Goal: Transaction & Acquisition: Purchase product/service

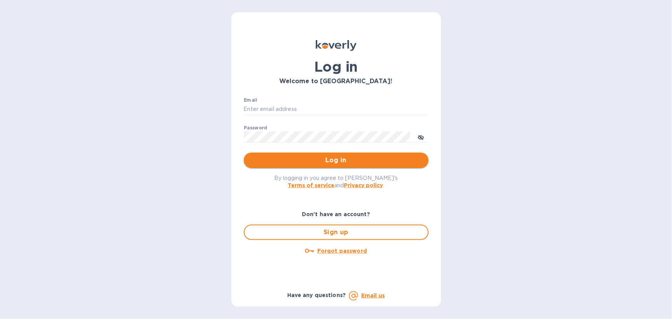
type input "[EMAIL_ADDRESS][DOMAIN_NAME]"
click at [322, 158] on span "Log in" at bounding box center [336, 160] width 173 height 9
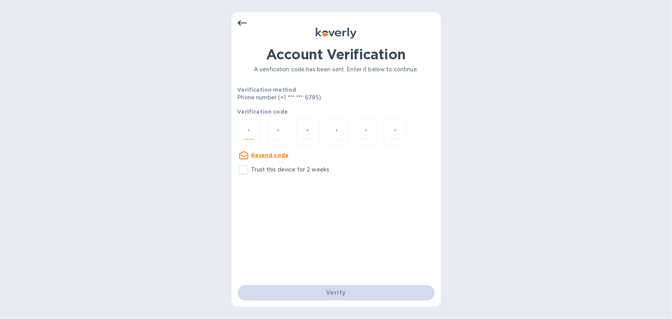
click at [252, 130] on input "number" at bounding box center [249, 132] width 10 height 14
type input "8"
type input "0"
type input "7"
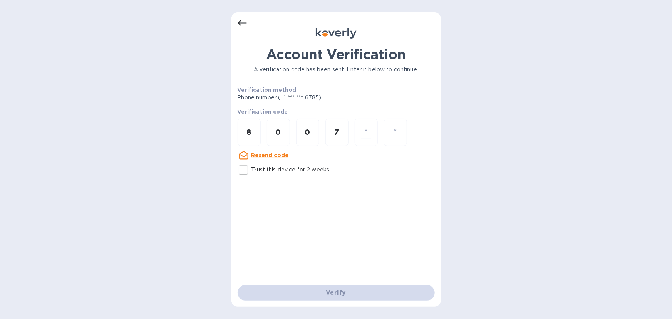
type input "1"
type input "2"
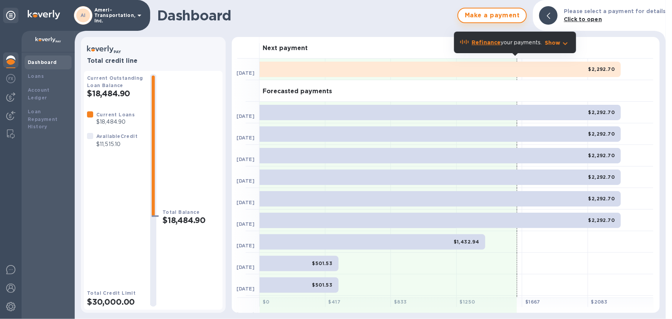
click at [480, 13] on span "Make a payment" at bounding box center [492, 15] width 55 height 9
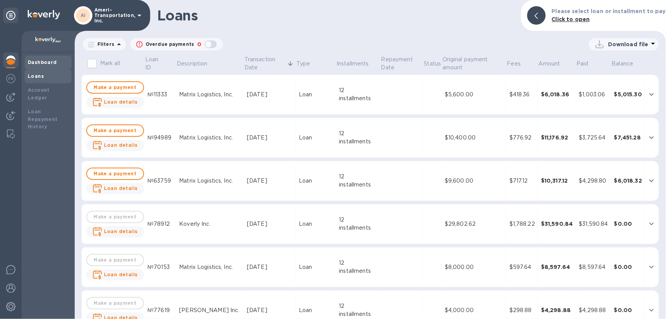
click at [41, 64] on b "Dashboard" at bounding box center [42, 62] width 29 height 6
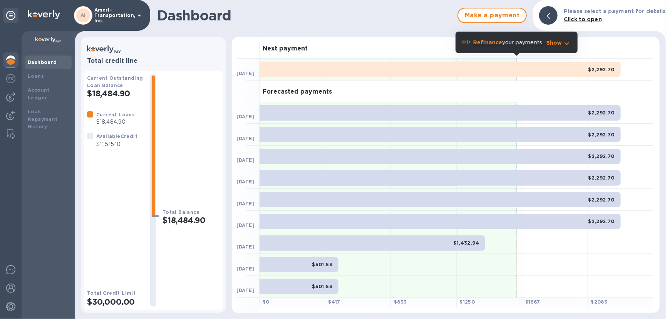
click at [551, 15] on icon at bounding box center [548, 16] width 3 height 6
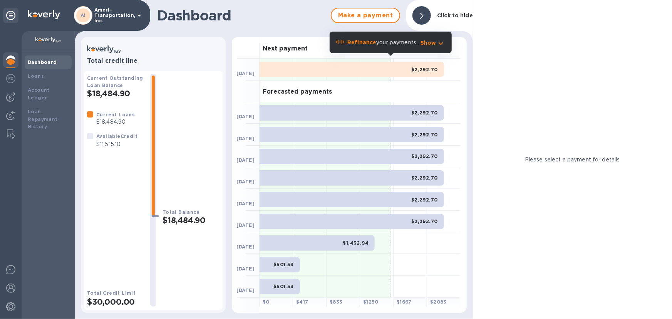
click at [423, 12] on span at bounding box center [421, 15] width 3 height 7
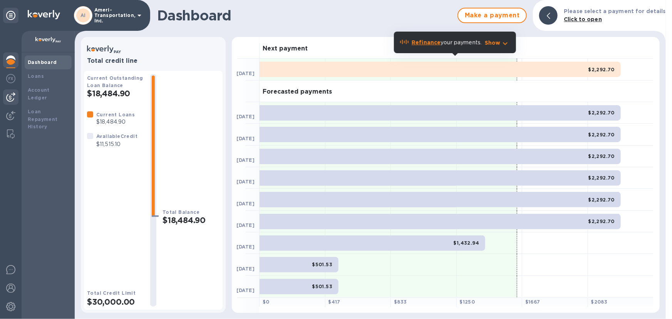
click at [8, 97] on img at bounding box center [10, 96] width 9 height 9
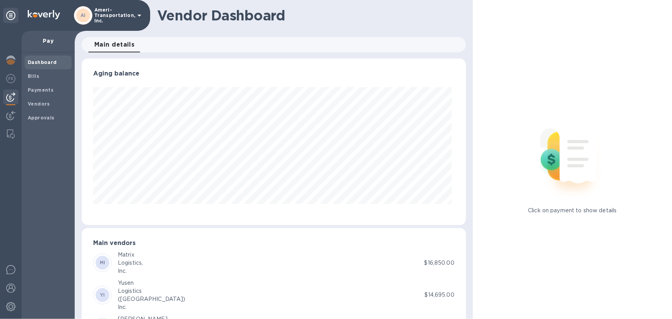
scroll to position [166, 381]
click at [35, 77] on b "Bills" at bounding box center [34, 76] width 12 height 6
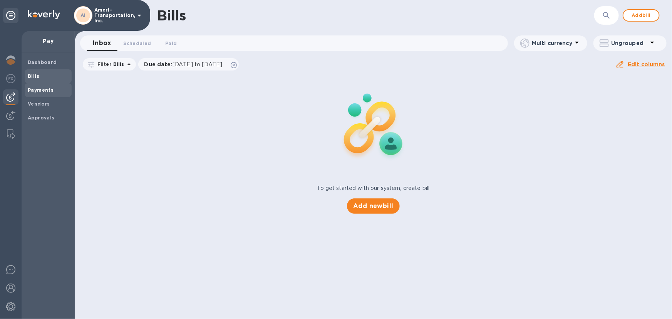
click at [40, 92] on b "Payments" at bounding box center [41, 90] width 26 height 6
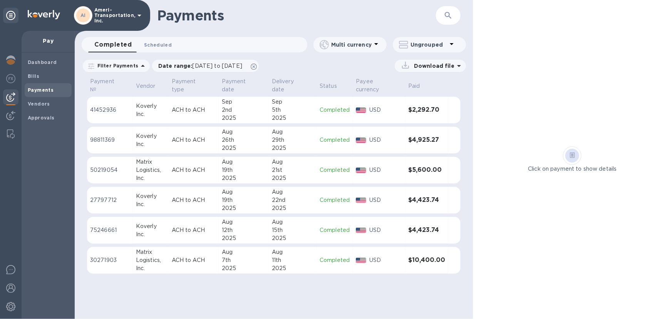
click at [161, 44] on span "Scheduled 0" at bounding box center [158, 45] width 28 height 8
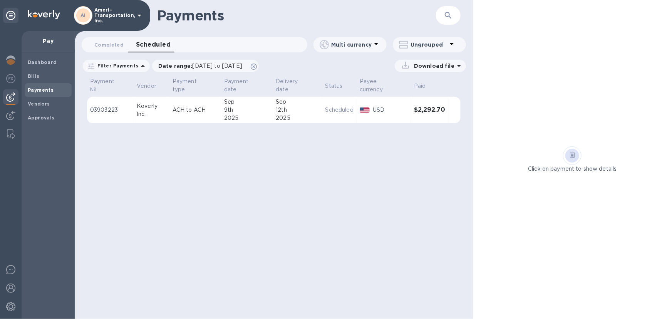
click at [334, 242] on div "Payments ​ Completed 0 Scheduled 0 Multi currency Ungrouped Filter Payments Dat…" at bounding box center [274, 159] width 398 height 319
click at [38, 105] on b "Vendors" at bounding box center [39, 104] width 22 height 6
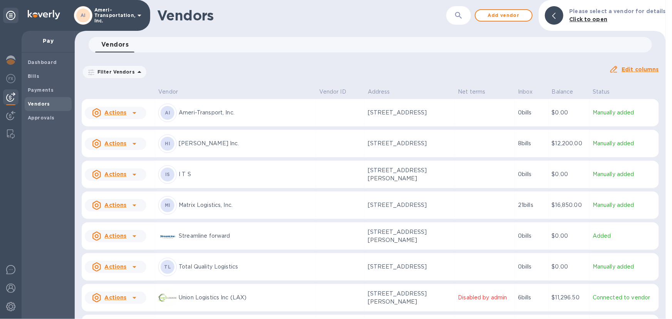
click at [270, 206] on p "Matrix Logistics, Inc." at bounding box center [246, 205] width 134 height 8
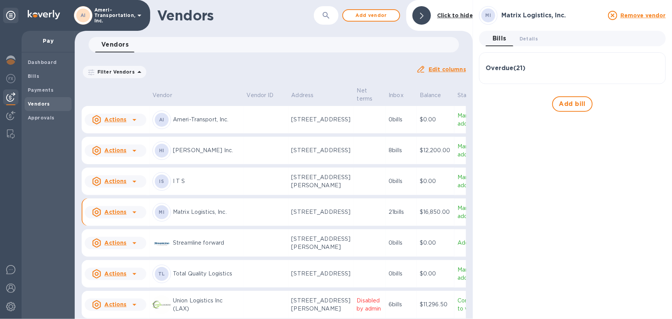
click at [498, 69] on h3 "Overdue ( 21 )" at bounding box center [506, 68] width 40 height 7
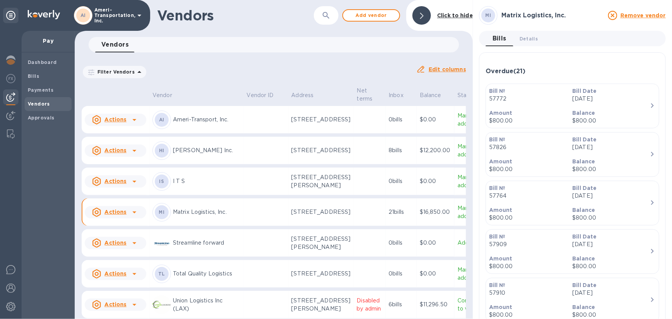
click at [134, 213] on icon at bounding box center [135, 213] width 4 height 2
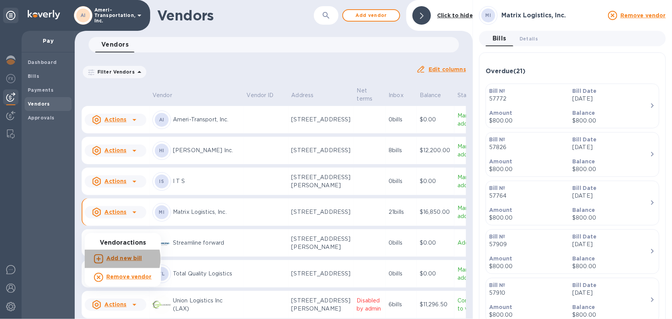
click at [120, 259] on b "Add new bill" at bounding box center [124, 258] width 36 height 6
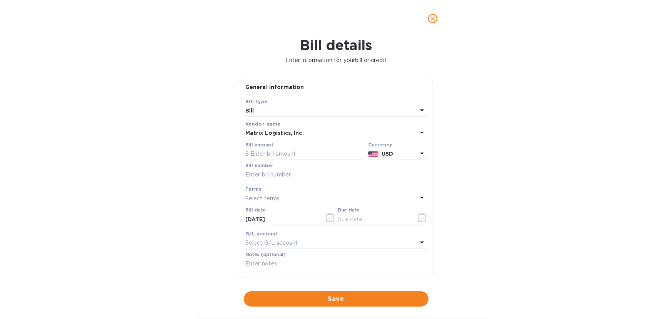
click at [433, 19] on icon "close" at bounding box center [433, 19] width 8 height 8
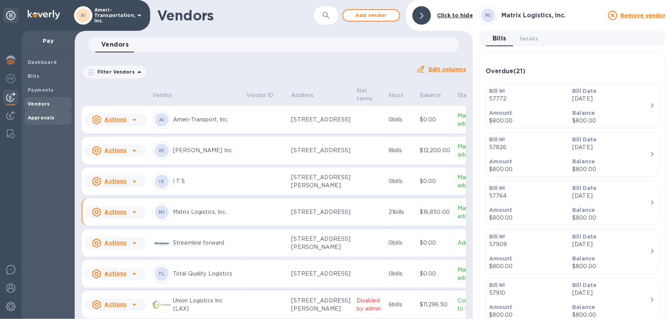
click at [40, 117] on b "Approvals" at bounding box center [41, 118] width 27 height 6
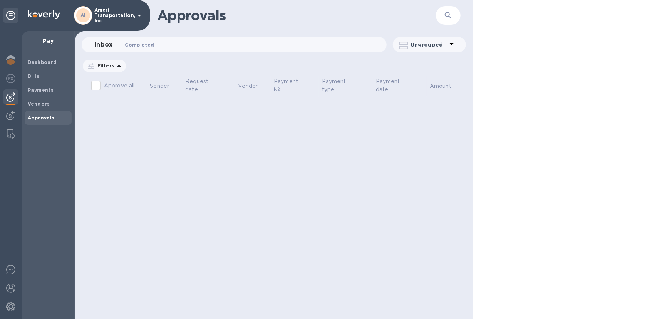
click at [146, 42] on span "Completed 0" at bounding box center [139, 45] width 29 height 8
click at [100, 42] on span "Inbox 0" at bounding box center [102, 45] width 15 height 8
click at [10, 112] on img at bounding box center [10, 115] width 9 height 9
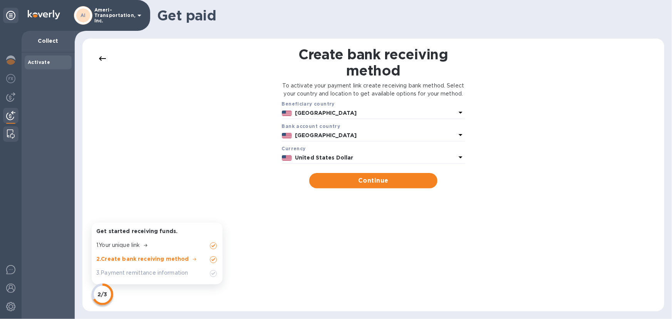
click at [8, 131] on img at bounding box center [11, 133] width 8 height 9
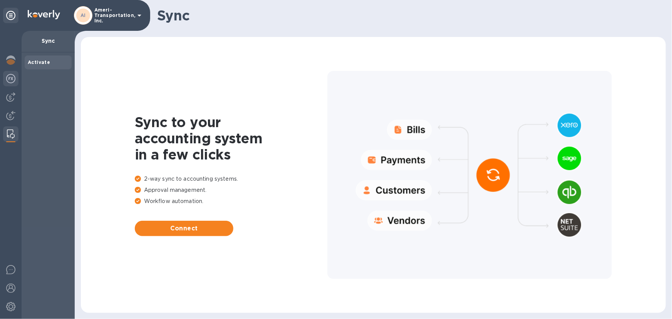
click at [9, 81] on img at bounding box center [10, 78] width 9 height 9
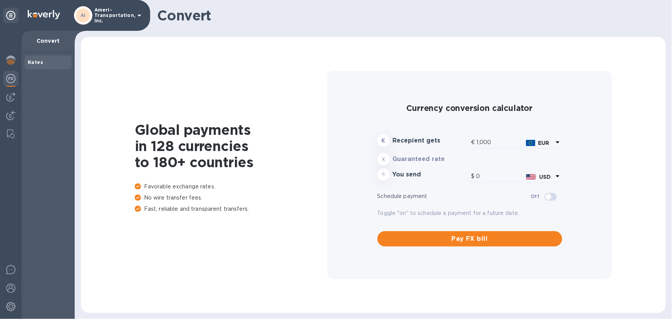
type input "1,180.69"
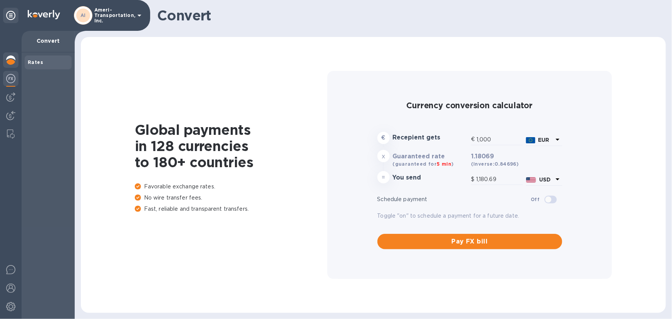
click at [10, 61] on img at bounding box center [10, 59] width 9 height 9
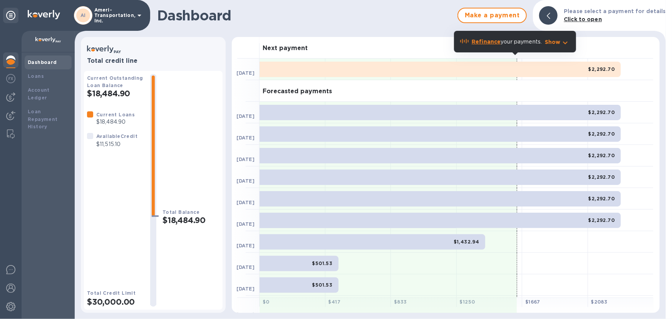
scroll to position [41, 0]
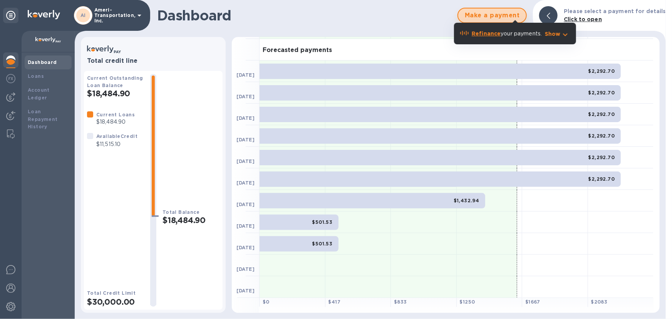
click at [494, 14] on span "Make a payment" at bounding box center [492, 15] width 55 height 9
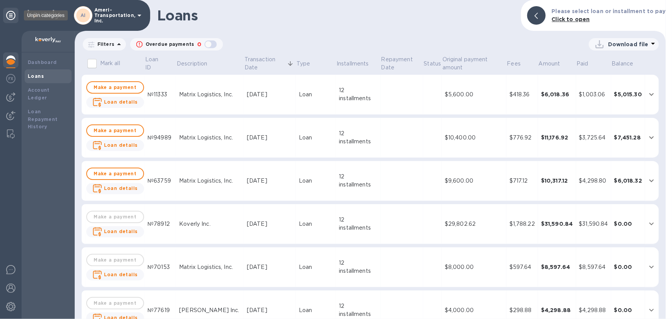
click at [10, 15] on icon at bounding box center [10, 15] width 9 height 9
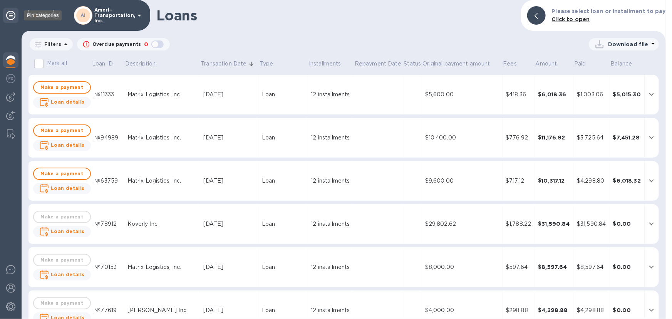
click at [10, 15] on icon at bounding box center [10, 15] width 9 height 9
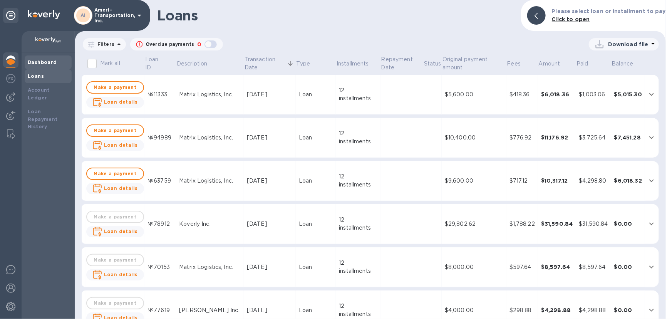
click at [44, 57] on div "Dashboard" at bounding box center [48, 62] width 47 height 14
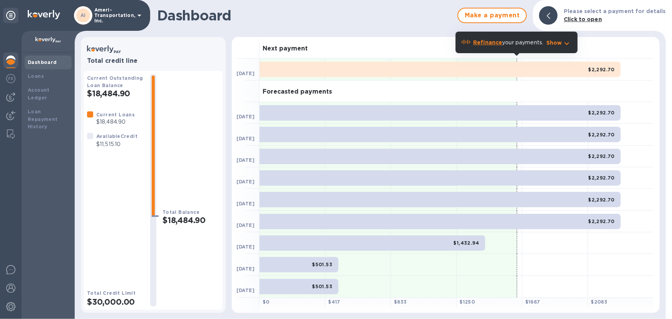
click at [566, 41] on icon "button" at bounding box center [566, 43] width 9 height 9
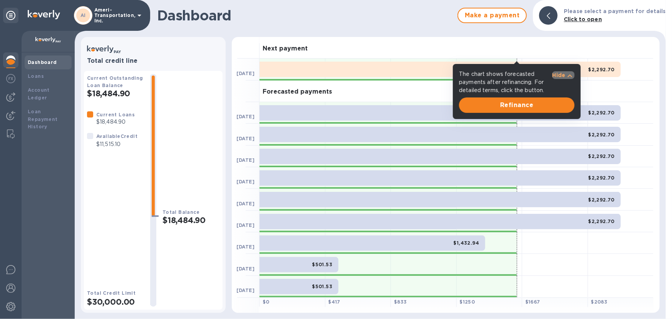
click at [563, 74] on p "Hide" at bounding box center [558, 75] width 13 height 8
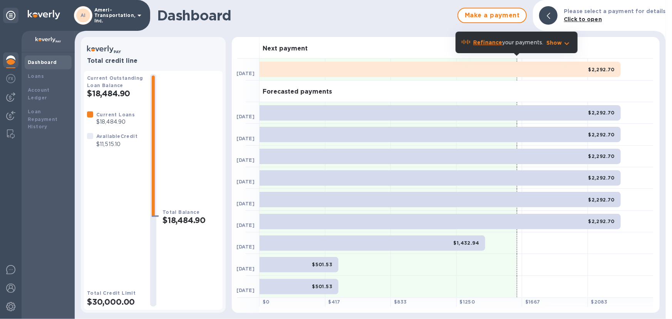
click at [138, 14] on icon at bounding box center [139, 15] width 9 height 9
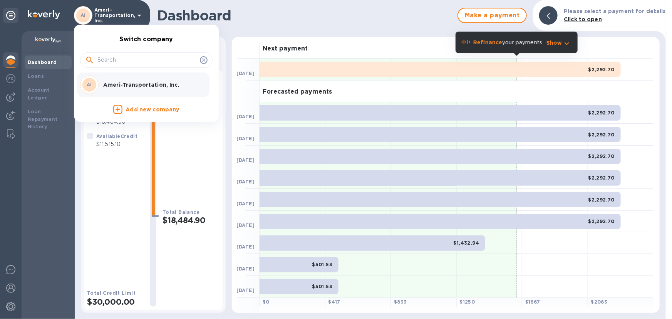
click at [138, 14] on div at bounding box center [336, 159] width 672 height 319
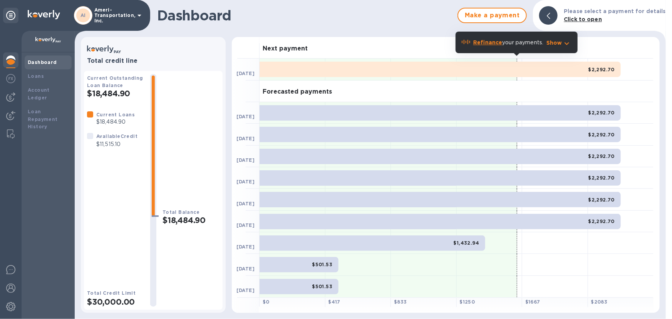
click at [11, 13] on icon at bounding box center [10, 15] width 9 height 9
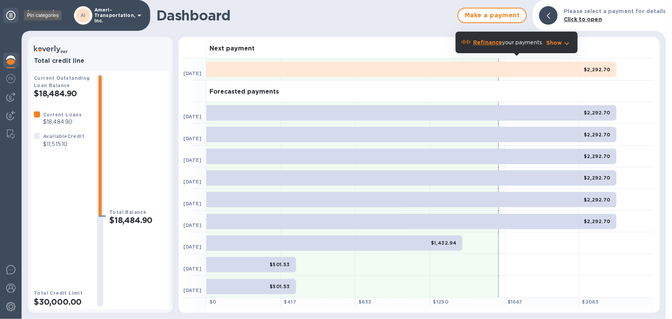
click at [11, 13] on icon at bounding box center [10, 15] width 9 height 9
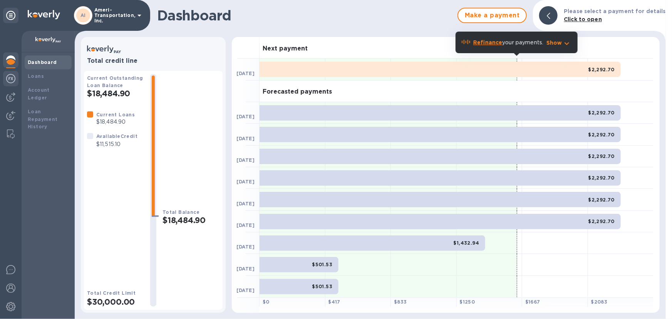
click at [12, 77] on img at bounding box center [10, 78] width 9 height 9
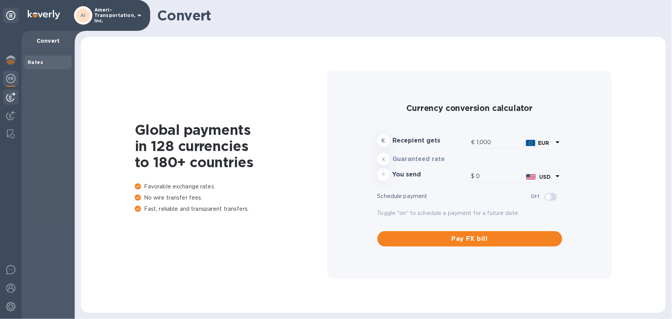
click at [8, 94] on img at bounding box center [10, 96] width 9 height 9
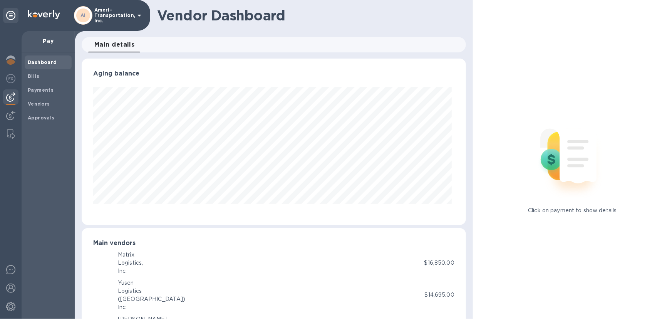
scroll to position [166, 381]
click at [9, 117] on img at bounding box center [10, 115] width 9 height 9
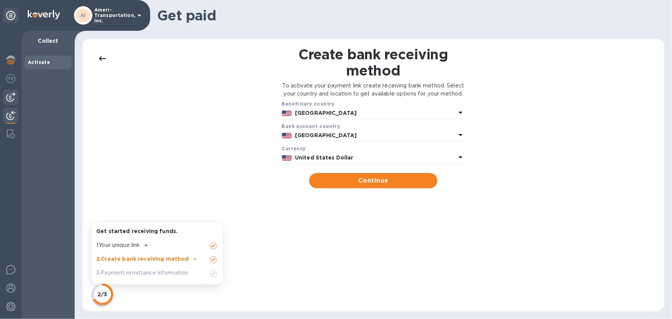
click at [10, 99] on img at bounding box center [10, 96] width 9 height 9
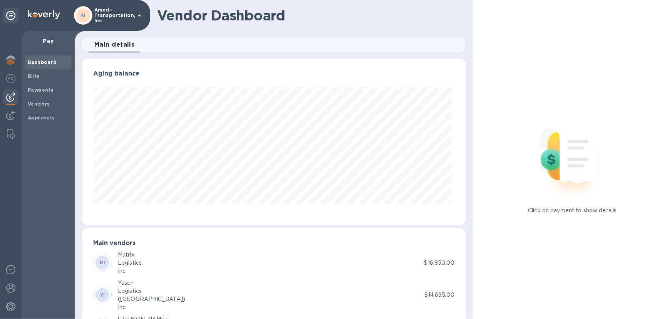
scroll to position [166, 381]
click at [100, 262] on b "MI" at bounding box center [103, 263] width 6 height 6
click at [118, 260] on div "Logistics," at bounding box center [130, 263] width 25 height 8
click at [36, 87] on b "Payments" at bounding box center [41, 90] width 26 height 6
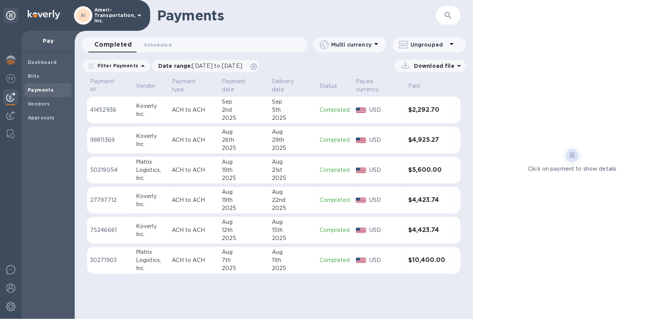
click at [47, 37] on p "Pay" at bounding box center [48, 41] width 41 height 8
click at [47, 38] on p "Pay" at bounding box center [48, 41] width 41 height 8
click at [38, 104] on b "Vendors" at bounding box center [39, 104] width 22 height 6
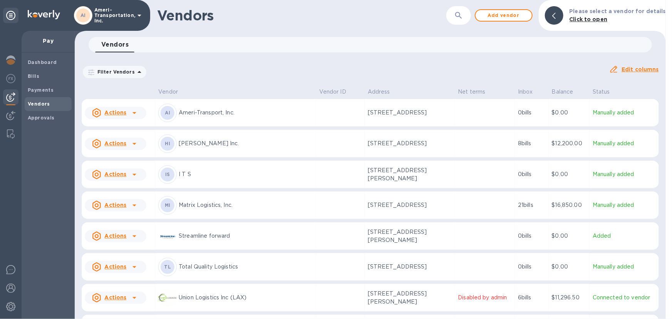
click at [250, 211] on div "MI Matrix Logistics, Inc." at bounding box center [235, 205] width 155 height 18
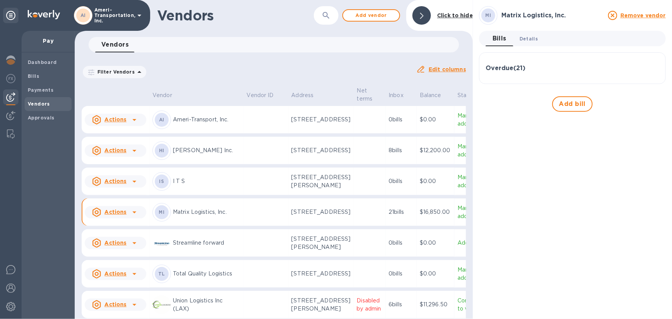
click at [526, 38] on span "Details 0" at bounding box center [529, 39] width 18 height 8
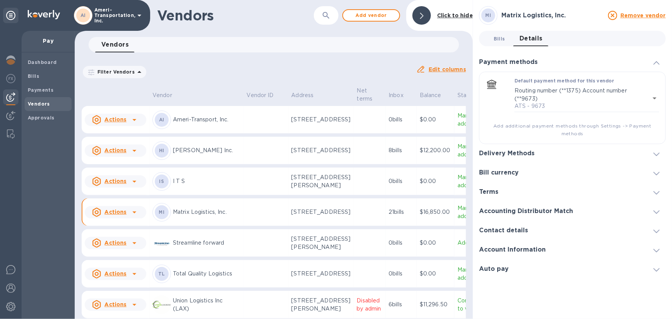
click at [501, 37] on span "Bills 0" at bounding box center [500, 39] width 12 height 8
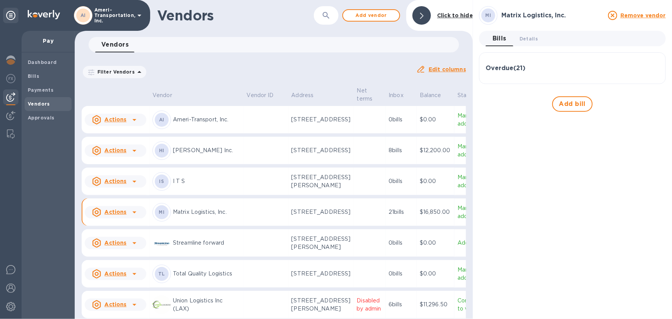
click at [508, 70] on h3 "Overdue ( 21 )" at bounding box center [506, 68] width 40 height 7
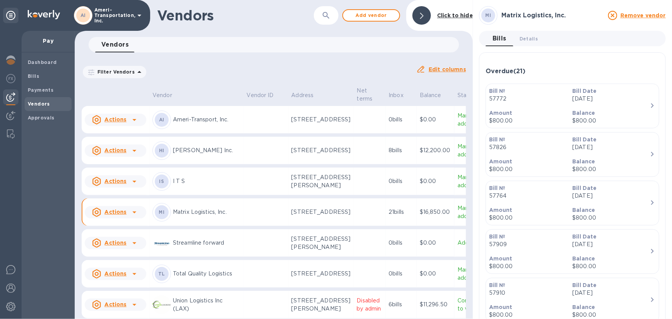
click at [331, 19] on icon "button" at bounding box center [326, 15] width 9 height 9
click at [133, 213] on icon at bounding box center [135, 213] width 4 height 2
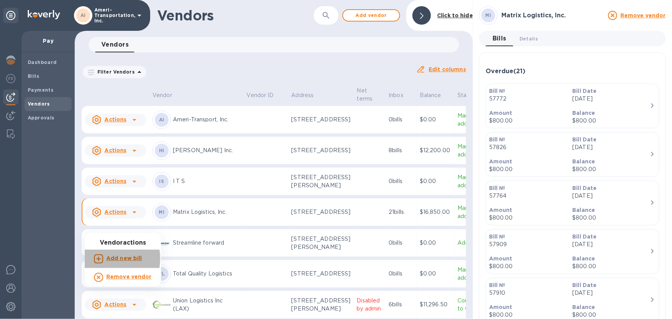
click at [98, 259] on icon at bounding box center [98, 258] width 9 height 9
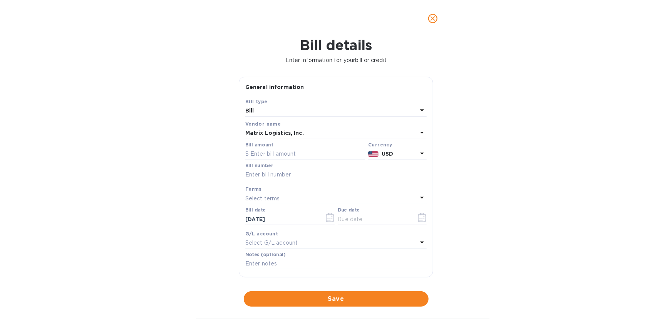
click at [310, 106] on div "Bill" at bounding box center [331, 111] width 172 height 11
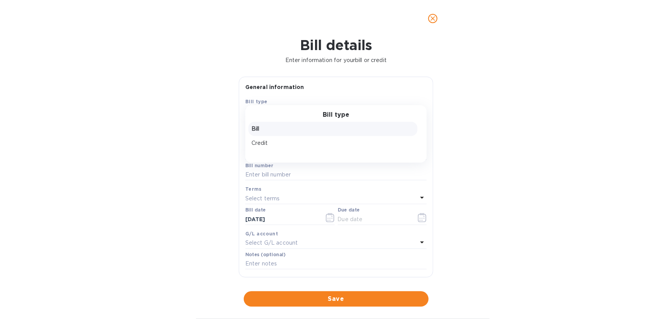
click at [277, 128] on p "Bill" at bounding box center [333, 129] width 163 height 8
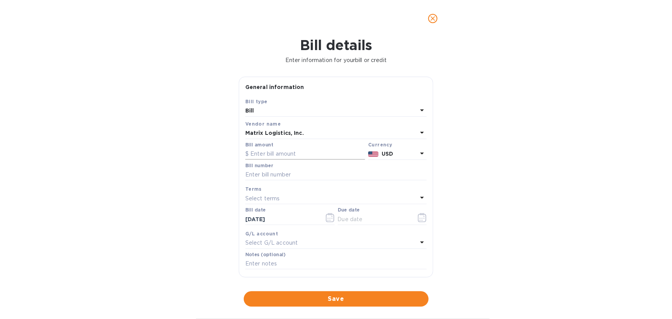
click at [305, 156] on input "text" at bounding box center [305, 154] width 120 height 12
click at [428, 11] on button "close" at bounding box center [433, 18] width 18 height 18
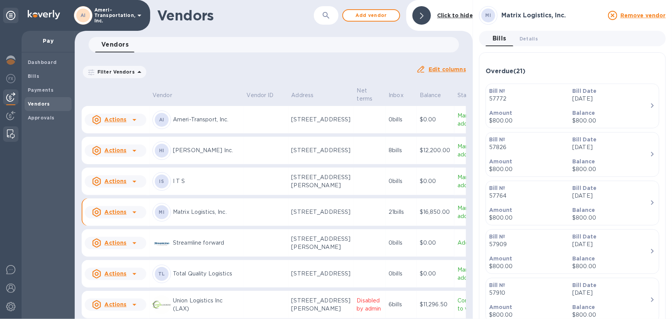
click at [9, 133] on img at bounding box center [11, 133] width 8 height 9
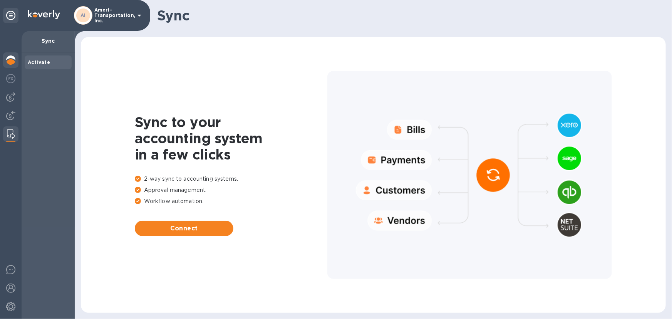
click at [13, 59] on img at bounding box center [10, 59] width 9 height 9
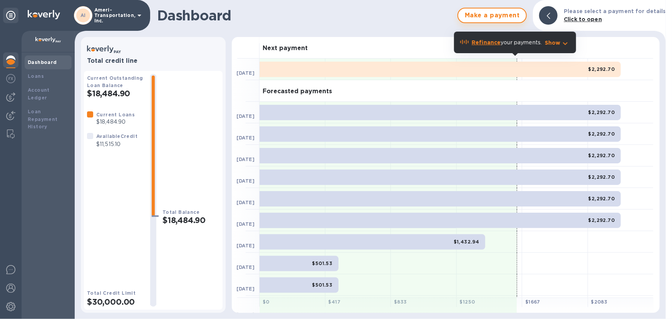
click at [503, 16] on span "Make a payment" at bounding box center [492, 15] width 55 height 9
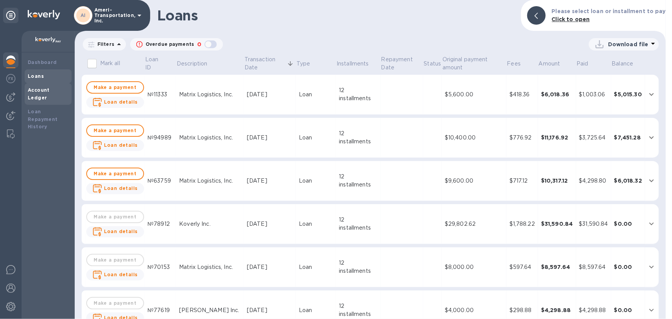
click at [50, 88] on b "Account Ledger" at bounding box center [39, 93] width 22 height 13
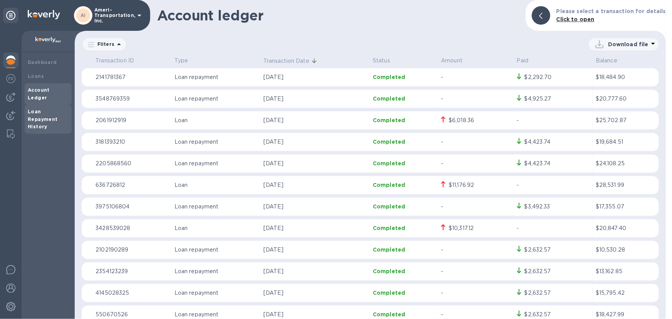
click at [44, 117] on b "Loan Repayment History" at bounding box center [43, 119] width 30 height 21
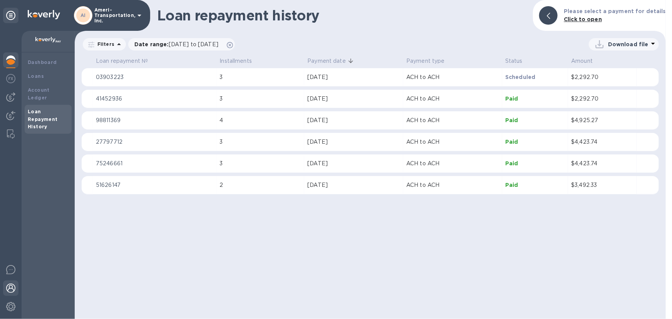
click at [15, 284] on img at bounding box center [10, 288] width 9 height 9
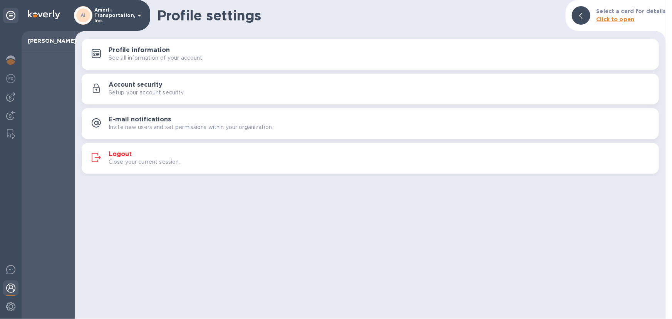
click at [0, 266] on div at bounding box center [11, 175] width 22 height 288
click at [7, 270] on img at bounding box center [10, 269] width 9 height 9
click at [8, 13] on icon at bounding box center [10, 15] width 9 height 9
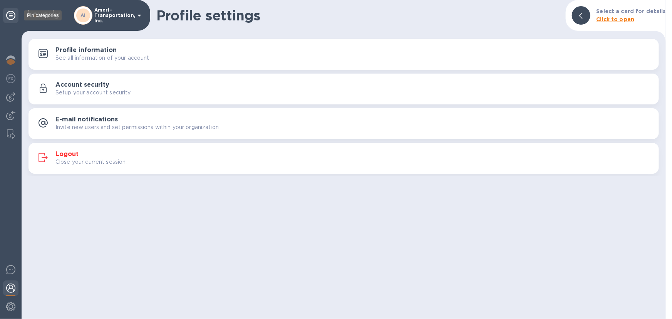
click at [8, 13] on icon at bounding box center [10, 15] width 9 height 9
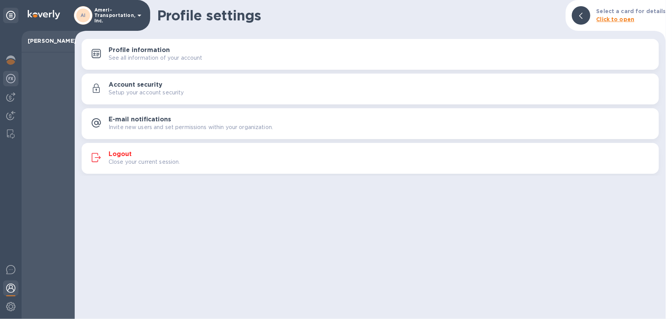
click at [10, 76] on img at bounding box center [10, 78] width 9 height 9
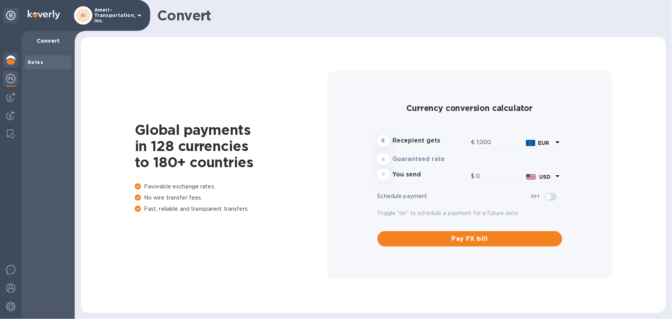
click at [11, 63] on img at bounding box center [10, 59] width 9 height 9
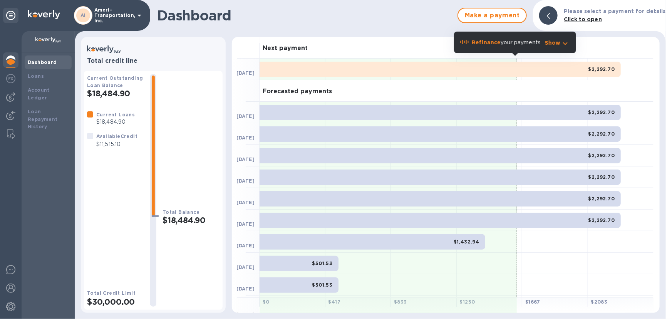
click at [53, 44] on p at bounding box center [48, 41] width 41 height 8
click at [51, 36] on div at bounding box center [48, 42] width 53 height 22
click at [502, 15] on span "Make a payment" at bounding box center [492, 15] width 55 height 9
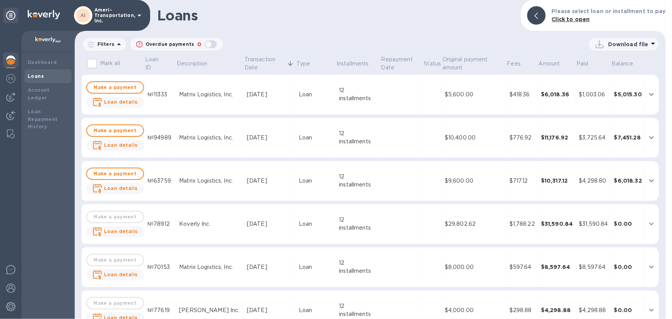
click at [538, 17] on icon at bounding box center [536, 16] width 3 height 6
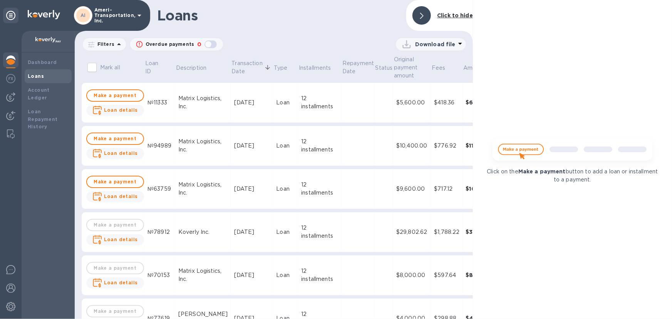
click at [532, 152] on img at bounding box center [572, 152] width 171 height 34
click at [117, 97] on span "Make a payment" at bounding box center [115, 95] width 44 height 9
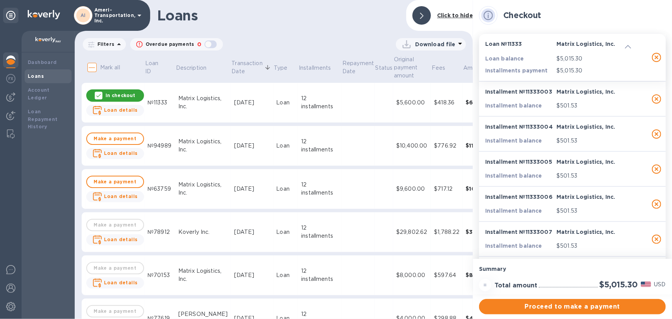
click at [117, 96] on p "In checkout" at bounding box center [121, 95] width 30 height 7
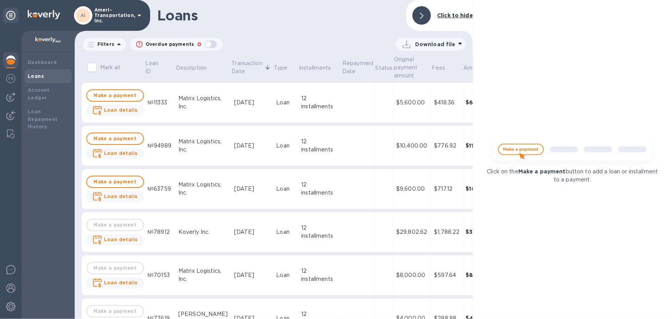
click at [113, 110] on b "Loan details" at bounding box center [121, 110] width 34 height 6
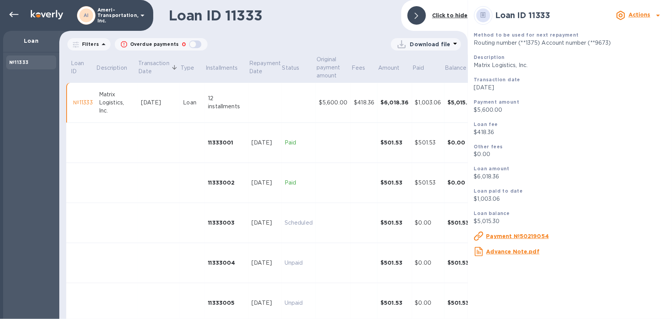
click at [645, 17] on b "Actions" at bounding box center [640, 15] width 22 height 6
click at [645, 15] on div at bounding box center [336, 159] width 672 height 319
click at [307, 21] on h1 "Loan ID 11333" at bounding box center [282, 15] width 227 height 16
click at [11, 19] on div at bounding box center [13, 14] width 15 height 15
click at [15, 14] on icon at bounding box center [13, 14] width 9 height 9
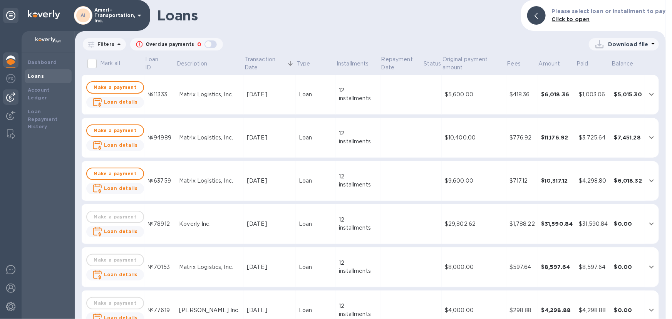
click at [10, 94] on img at bounding box center [10, 96] width 9 height 9
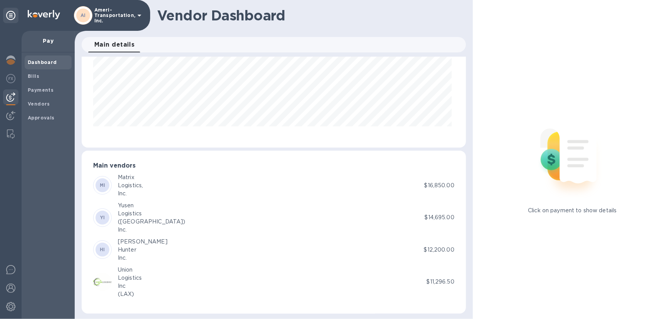
scroll to position [80, 0]
click at [108, 184] on div "MI" at bounding box center [103, 183] width 14 height 14
click at [121, 178] on div "Matrix" at bounding box center [130, 175] width 25 height 8
click at [121, 178] on p "Matrix Logistics, Inc." at bounding box center [130, 183] width 25 height 24
click at [123, 180] on div "Logistics," at bounding box center [130, 183] width 25 height 8
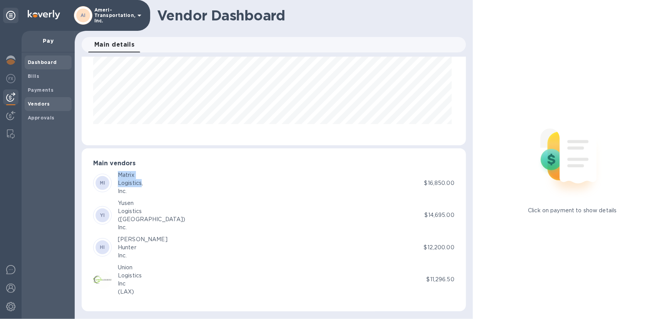
click at [36, 103] on b "Vendors" at bounding box center [39, 104] width 22 height 6
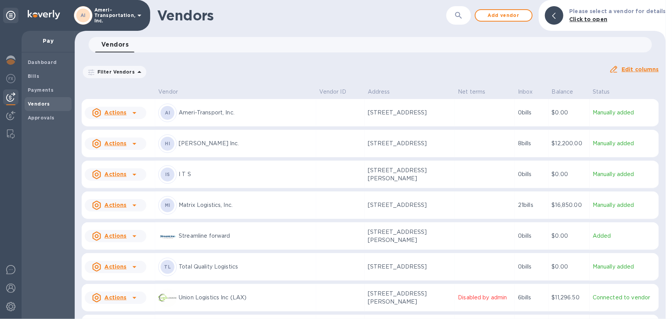
click at [133, 204] on icon at bounding box center [134, 205] width 9 height 9
click at [121, 235] on b "Add new bill" at bounding box center [124, 236] width 36 height 6
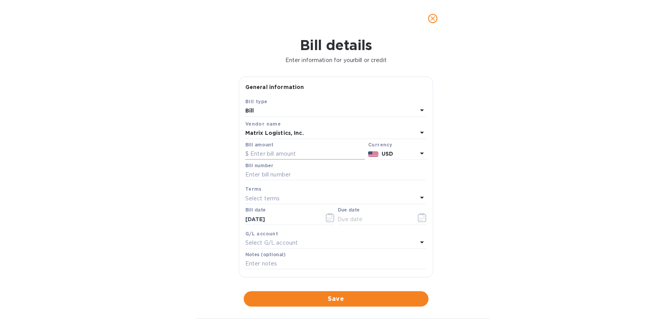
click at [285, 156] on input "text" at bounding box center [305, 154] width 120 height 12
click at [311, 154] on input "text" at bounding box center [305, 154] width 120 height 12
type input "7,200"
click at [301, 176] on input "text" at bounding box center [335, 175] width 181 height 12
click at [277, 200] on p "Select terms" at bounding box center [262, 199] width 35 height 8
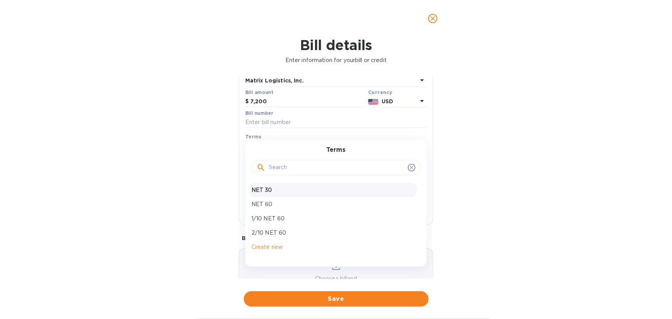
scroll to position [70, 0]
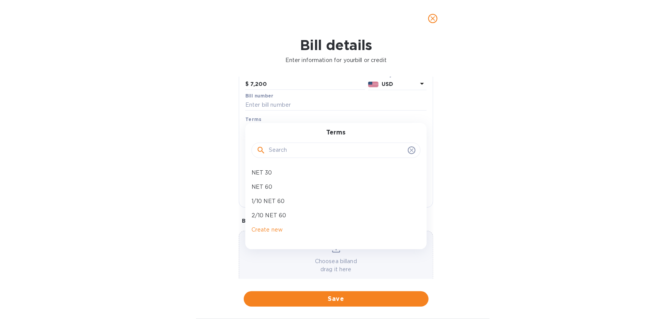
click at [156, 163] on div "Bill details Enter information for your bill or credit General information Save…" at bounding box center [336, 178] width 672 height 282
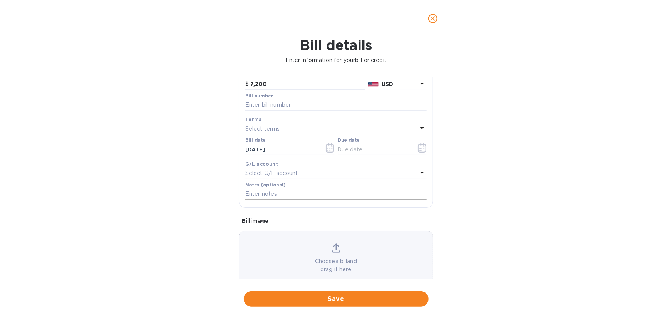
click at [295, 197] on input "text" at bounding box center [335, 194] width 181 height 12
click at [307, 173] on div "Select G/L account" at bounding box center [331, 173] width 172 height 11
click at [432, 19] on icon "close" at bounding box center [433, 18] width 5 height 5
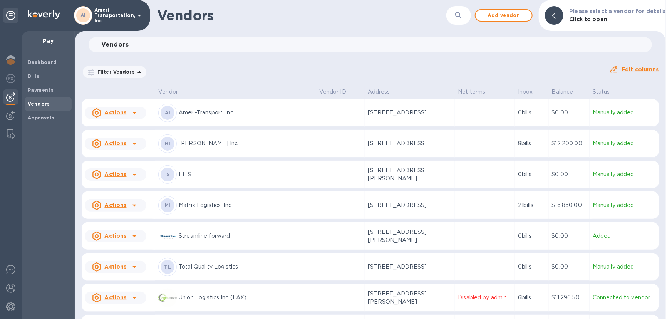
scroll to position [29, 0]
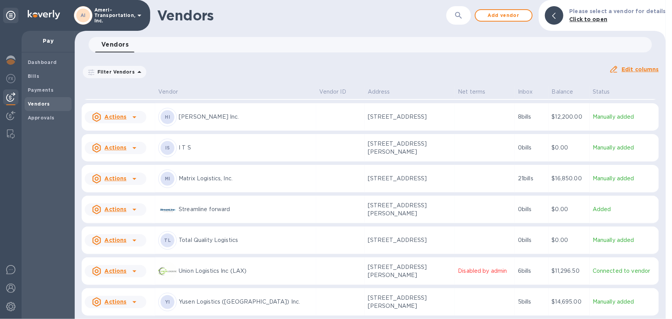
click at [94, 175] on icon at bounding box center [97, 178] width 8 height 9
click at [134, 194] on h3 "Vendor actions" at bounding box center [123, 191] width 76 height 7
click at [36, 91] on b "Payments" at bounding box center [41, 90] width 26 height 6
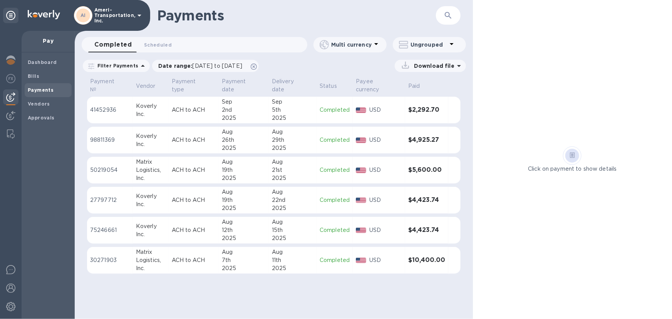
click at [574, 154] on icon at bounding box center [572, 156] width 5 height 6
click at [573, 154] on icon at bounding box center [572, 156] width 5 height 6
click at [133, 168] on td "Matrix Logistics, Inc." at bounding box center [151, 170] width 36 height 27
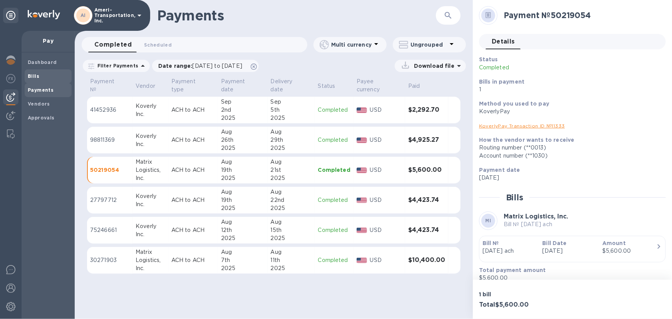
click at [35, 77] on b "Bills" at bounding box center [34, 76] width 12 height 6
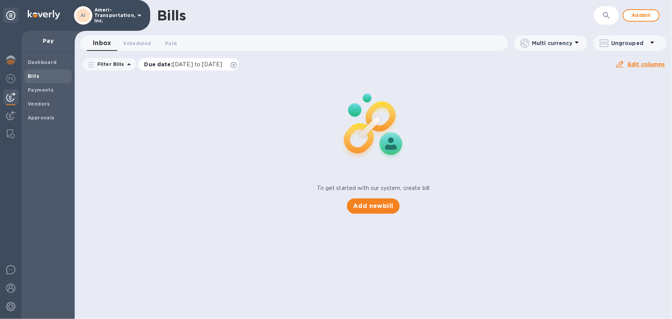
click at [237, 65] on icon at bounding box center [234, 65] width 6 height 6
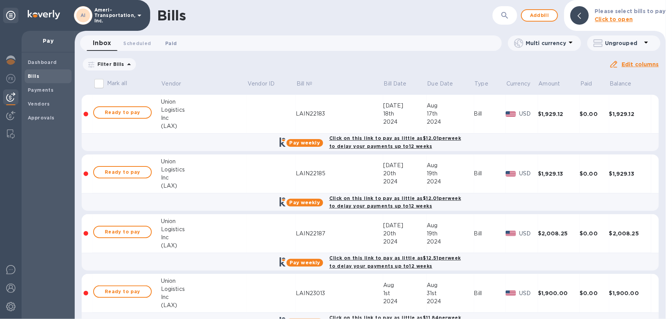
click at [170, 42] on span "Paid 0" at bounding box center [171, 43] width 12 height 8
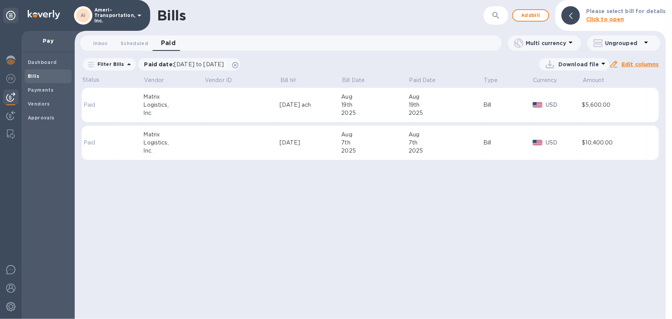
click at [225, 112] on td at bounding box center [242, 105] width 76 height 35
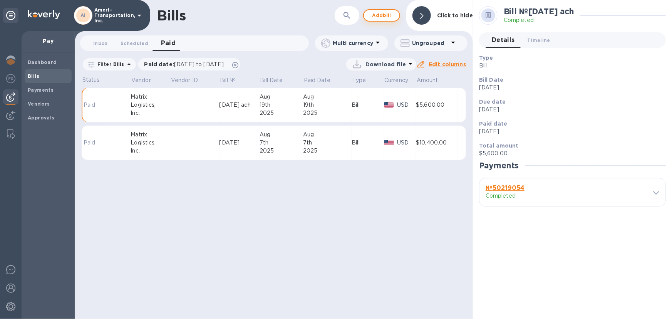
click at [386, 15] on span "Add bill" at bounding box center [381, 15] width 23 height 9
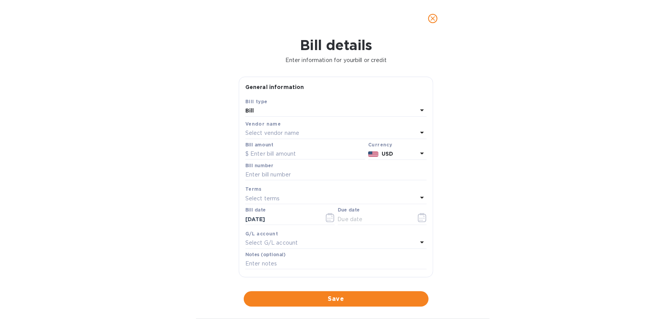
click at [293, 135] on p "Select vendor name" at bounding box center [272, 133] width 54 height 8
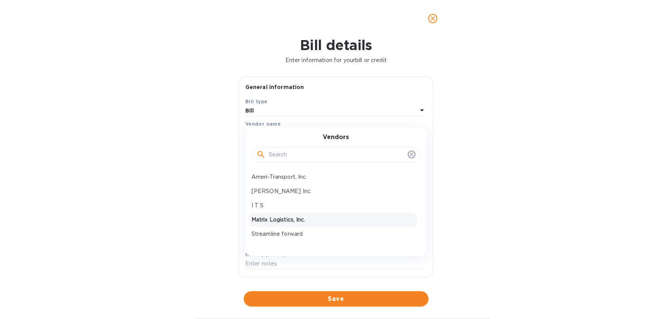
click at [296, 218] on p "Matrix Logistics, Inc." at bounding box center [333, 220] width 163 height 8
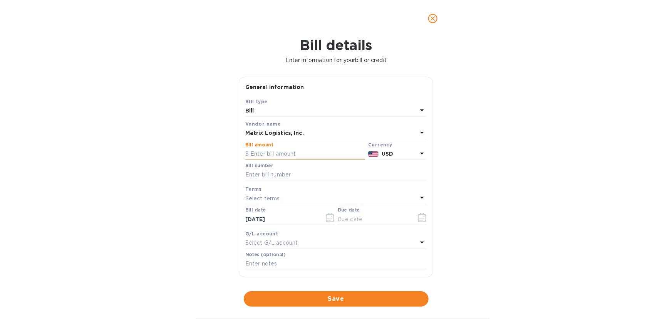
click at [294, 151] on input "text" at bounding box center [305, 154] width 120 height 12
type input "7,200"
click at [319, 203] on div "Select terms" at bounding box center [331, 198] width 172 height 11
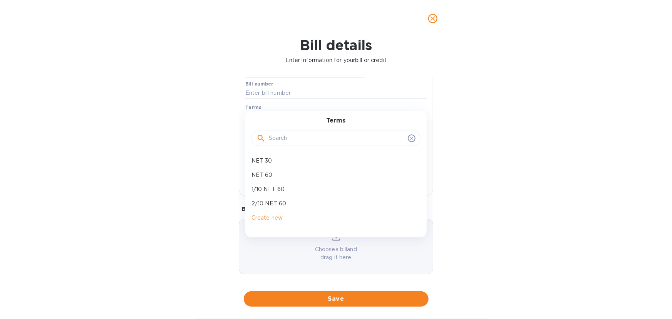
scroll to position [87, 0]
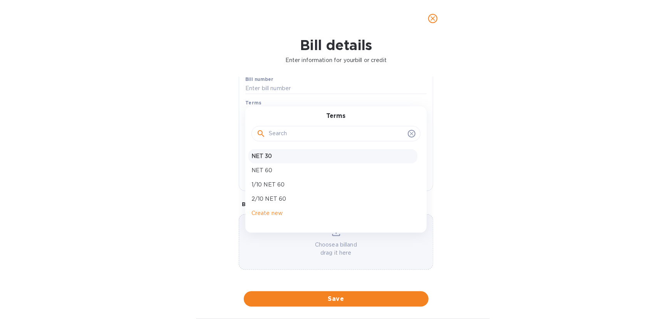
click at [306, 153] on p "NET 30" at bounding box center [333, 156] width 163 height 8
type input "[DATE]"
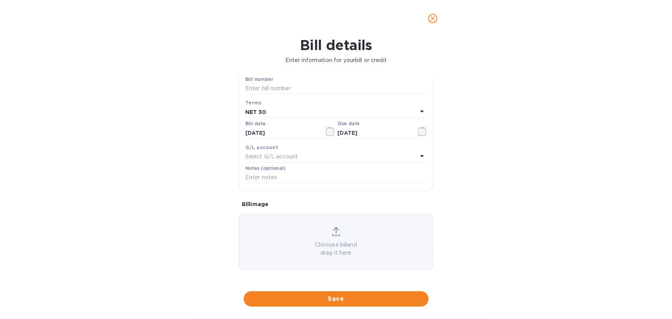
click at [295, 156] on p "Select G/L account" at bounding box center [271, 157] width 52 height 8
click at [184, 159] on div "Bill details Enter information for your bill or credit General information Save…" at bounding box center [336, 178] width 672 height 282
click at [286, 181] on input "text" at bounding box center [335, 178] width 181 height 12
click at [301, 156] on div "Select G/L account" at bounding box center [331, 156] width 172 height 11
click at [295, 178] on input "text" at bounding box center [337, 179] width 136 height 12
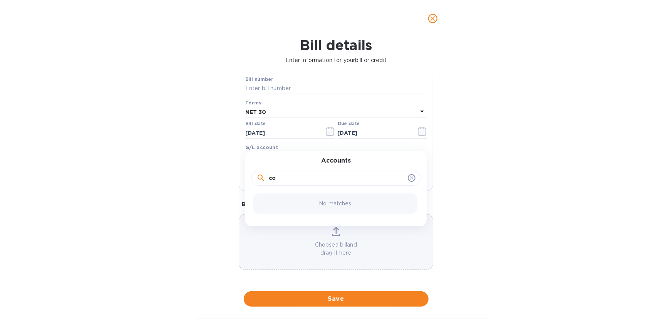
type input "c"
click at [303, 179] on input "text" at bounding box center [337, 179] width 136 height 12
click at [303, 180] on input "text" at bounding box center [337, 179] width 136 height 12
click at [354, 207] on div "No options" at bounding box center [335, 203] width 165 height 20
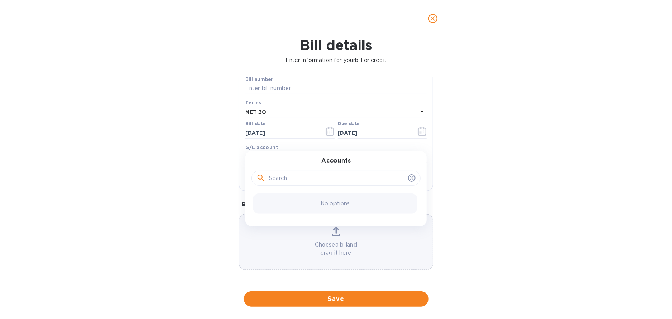
drag, startPoint x: 497, startPoint y: 204, endPoint x: 489, endPoint y: 200, distance: 9.1
click at [497, 203] on div "Bill details Enter information for your bill or credit General information Save…" at bounding box center [336, 178] width 672 height 282
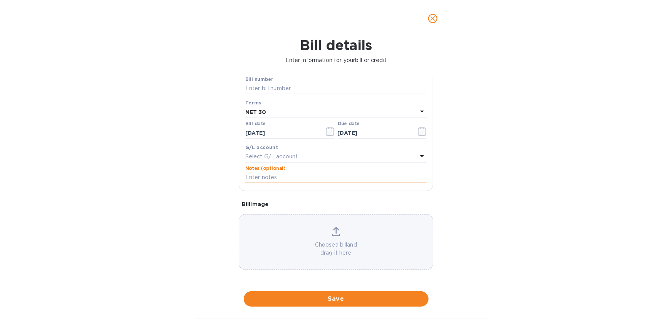
click at [312, 177] on input "text" at bounding box center [335, 178] width 181 height 12
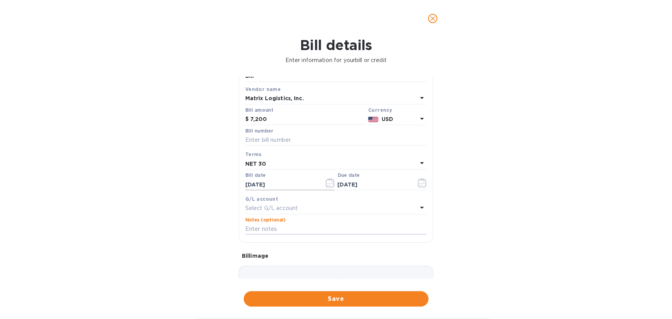
scroll to position [17, 0]
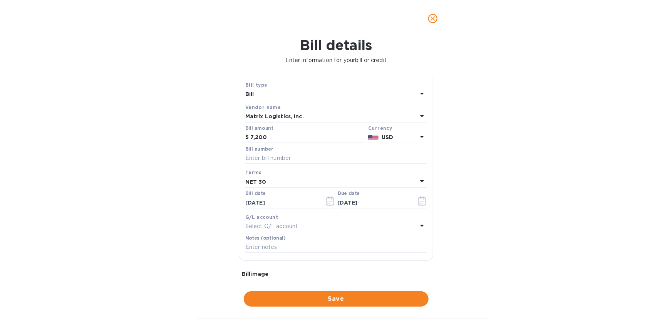
click at [282, 182] on div "NET 30" at bounding box center [331, 181] width 172 height 11
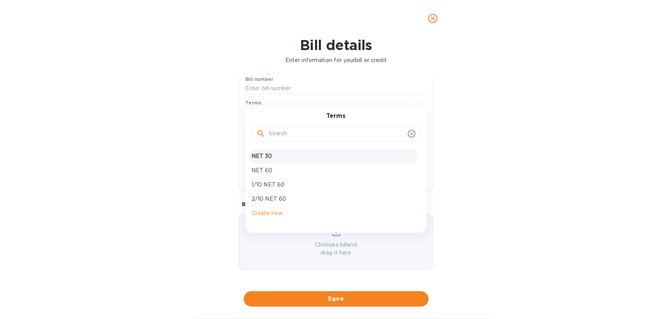
scroll to position [87, 0]
click at [515, 99] on div "Bill details Enter information for your bill or credit General information Save…" at bounding box center [336, 178] width 672 height 282
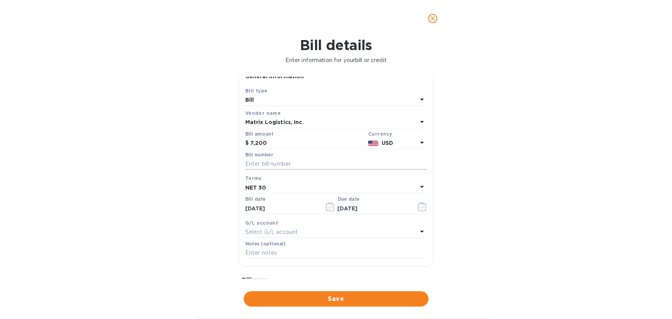
scroll to position [0, 0]
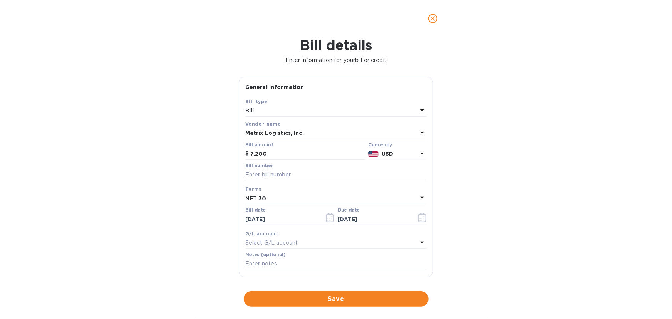
click at [308, 179] on input "text" at bounding box center [335, 175] width 181 height 12
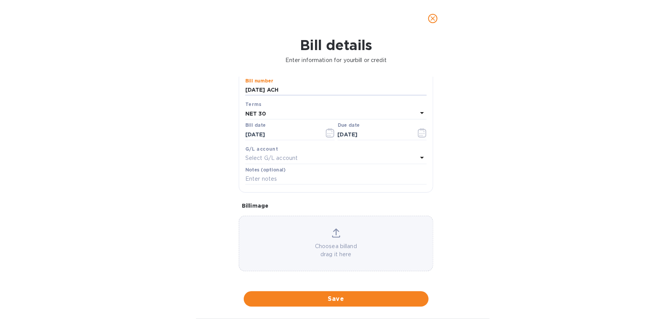
scroll to position [87, 0]
type input "[DATE] ACH"
click at [291, 176] on input "text" at bounding box center [335, 178] width 181 height 12
click at [306, 181] on input "text" at bounding box center [335, 178] width 181 height 12
paste input "64776, 64775, 64771, 64778, 64777, 64774, 64946, 64947, 64948"
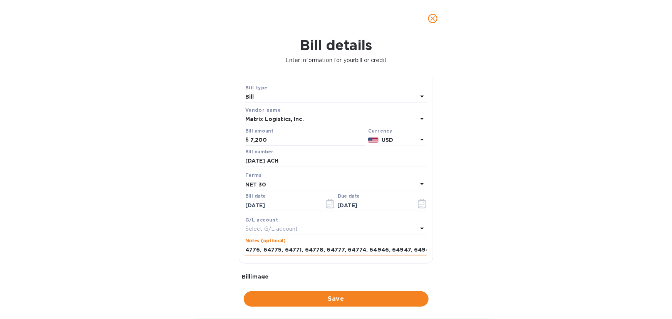
scroll to position [0, 0]
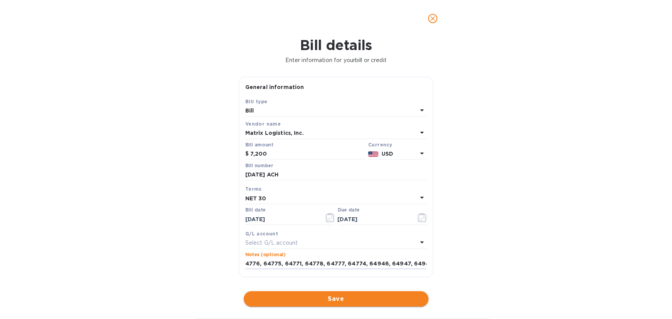
type input "64776, 64775, 64771, 64778, 64777, 64774, 64946, 64947, 64948"
click at [359, 300] on span "Save" at bounding box center [336, 298] width 173 height 9
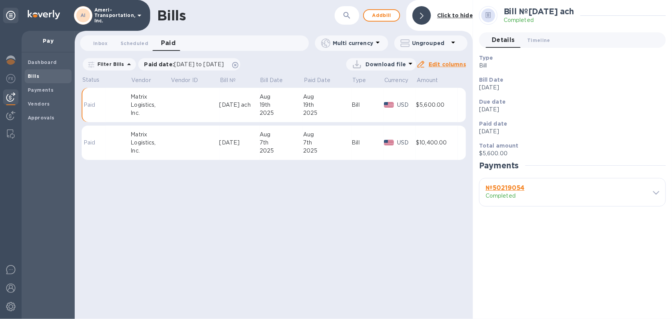
click at [127, 40] on span "Scheduled 0" at bounding box center [135, 43] width 28 height 8
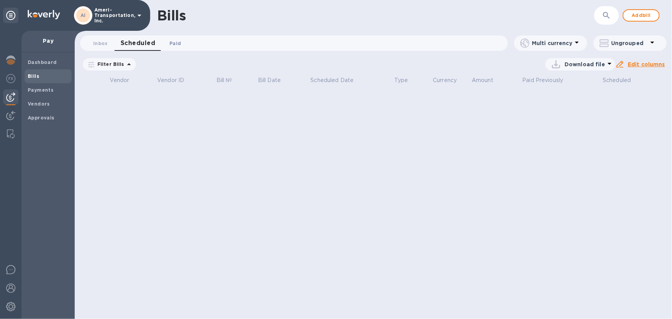
click at [178, 44] on span "Paid 0" at bounding box center [176, 43] width 12 height 8
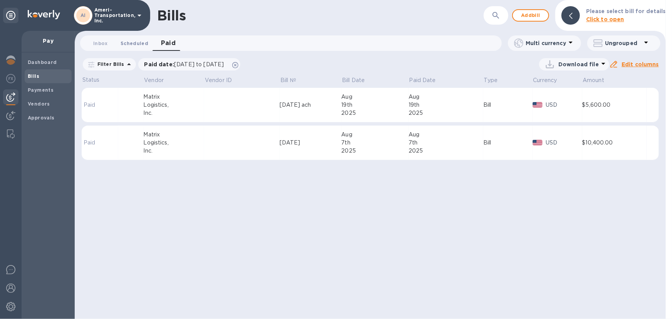
click at [136, 45] on span "Scheduled 0" at bounding box center [135, 43] width 28 height 8
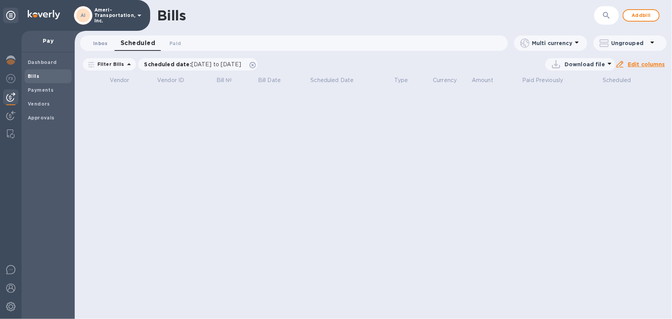
click at [105, 44] on span "Inbox 0" at bounding box center [100, 43] width 15 height 8
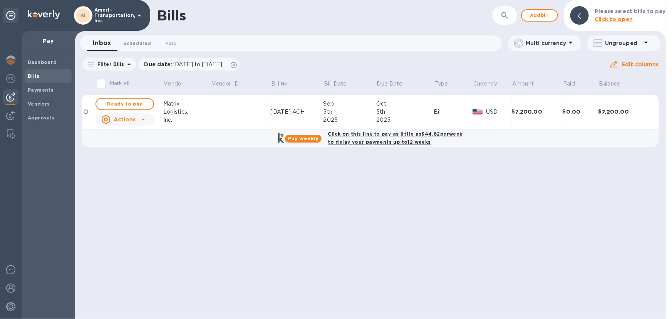
click at [139, 42] on span "Scheduled 0" at bounding box center [137, 43] width 28 height 8
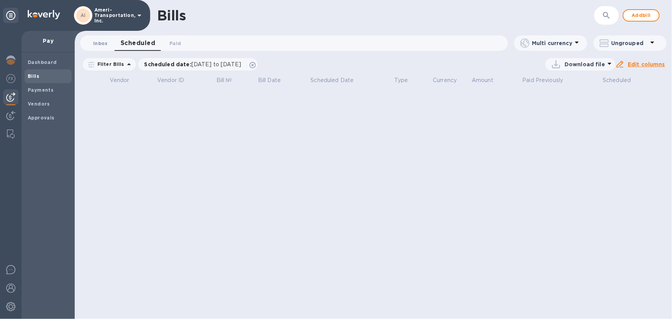
click at [104, 44] on span "Inbox 0" at bounding box center [100, 43] width 15 height 8
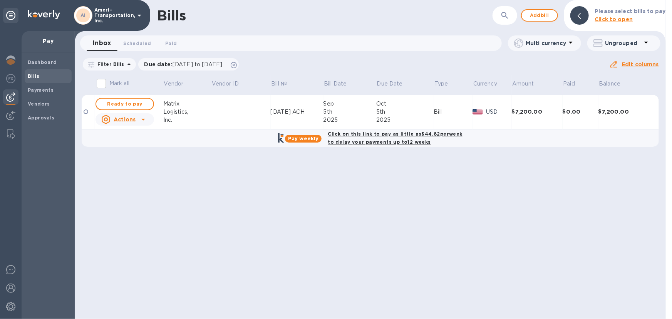
click at [124, 120] on u "Actions" at bounding box center [125, 119] width 22 height 6
click at [124, 120] on div at bounding box center [336, 159] width 672 height 319
click at [126, 105] on span "Ready to pay" at bounding box center [124, 103] width 45 height 9
checkbox input "true"
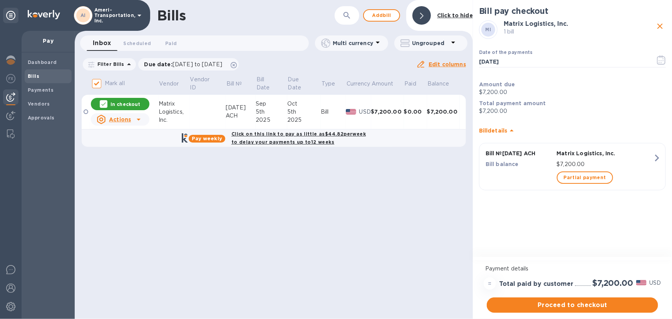
click at [506, 131] on b "Bill details" at bounding box center [493, 131] width 28 height 6
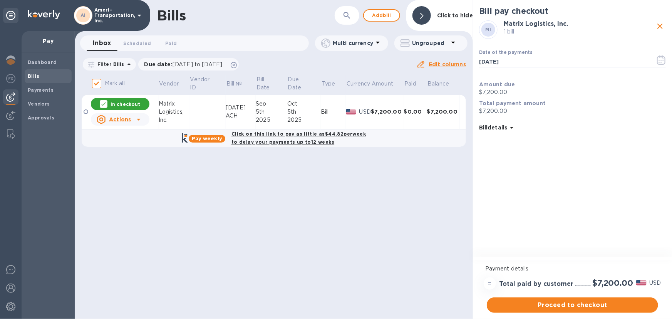
click at [506, 127] on b "Bill details" at bounding box center [493, 127] width 28 height 6
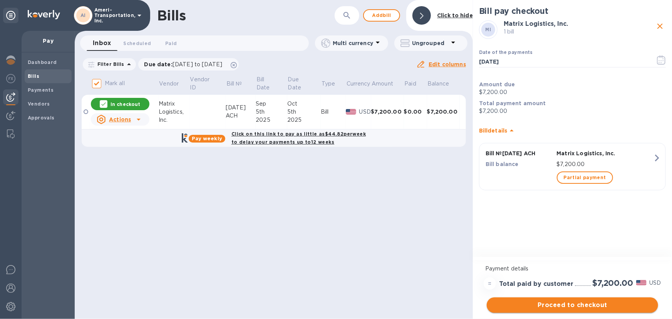
click at [586, 309] on span "Proceed to checkout" at bounding box center [572, 305] width 159 height 9
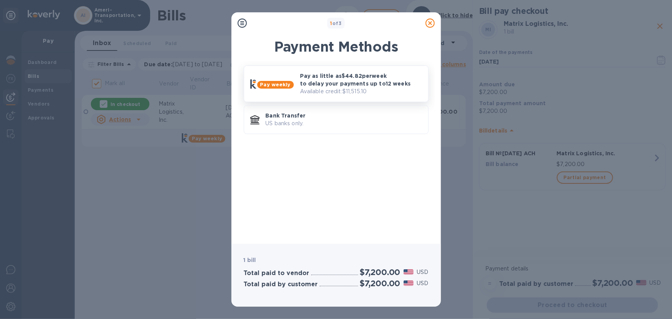
click at [383, 91] on p "Available credit: $11,515.10" at bounding box center [361, 91] width 122 height 8
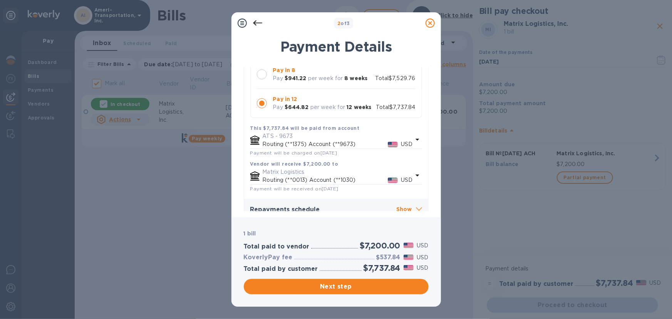
scroll to position [116, 0]
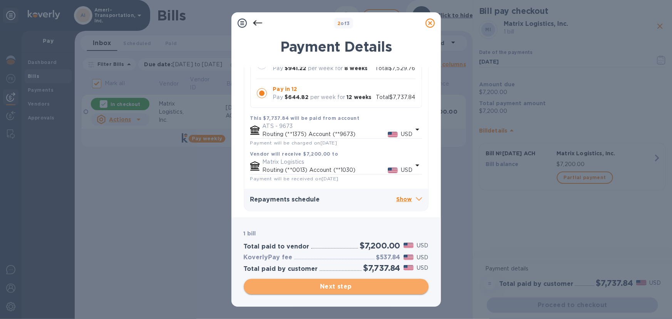
click at [358, 288] on span "Next step" at bounding box center [336, 286] width 173 height 9
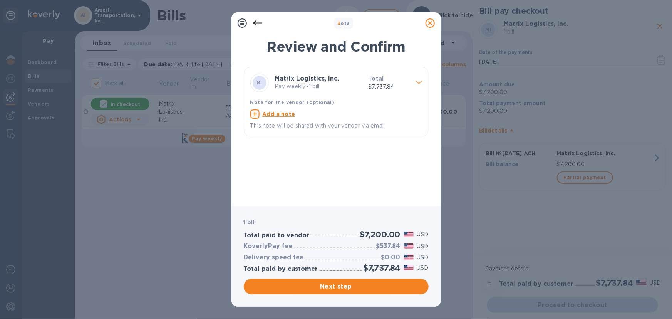
click at [280, 114] on u "Add a note" at bounding box center [279, 114] width 33 height 6
click at [292, 116] on textarea at bounding box center [329, 115] width 159 height 7
paste textarea "64776, 64775, 64771, 64778, 64777, 64774, 64946, 64947, 64948"
type textarea "64776, 64775, 64771, 64778, 64777, 64774, 64946, 64947, 64948"
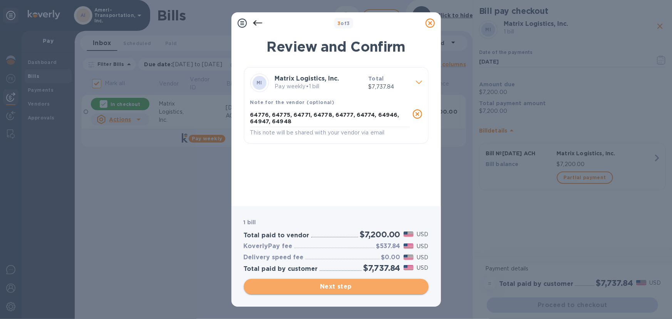
click at [341, 290] on span "Next step" at bounding box center [336, 286] width 173 height 9
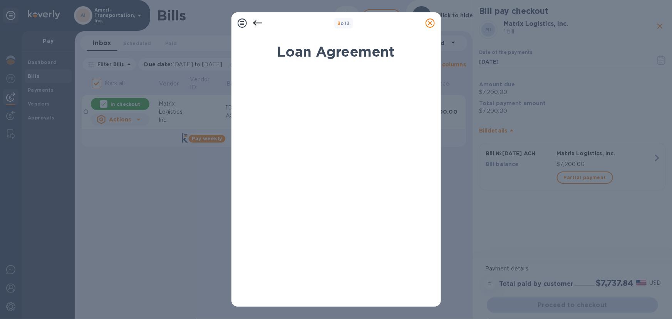
scroll to position [119, 0]
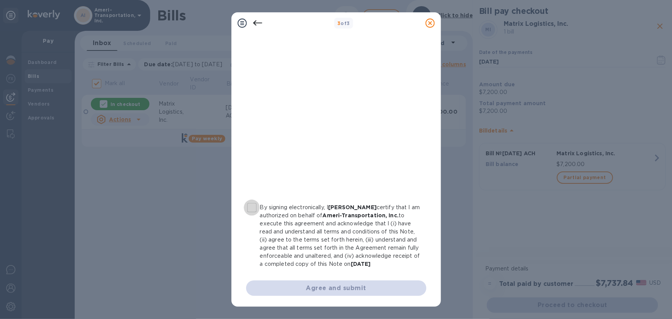
click at [251, 200] on input "By signing electronically, I [PERSON_NAME] certify that I am authorized on beha…" at bounding box center [252, 208] width 16 height 16
checkbox input "true"
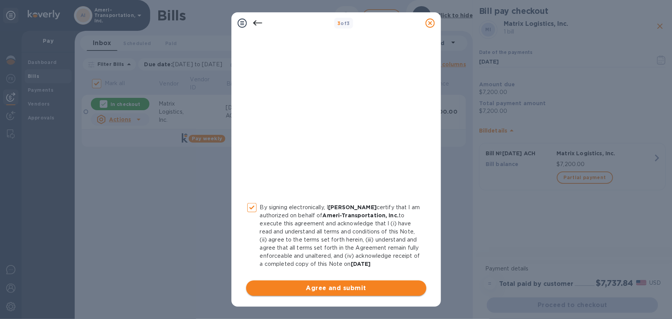
click at [339, 288] on span "Agree and submit" at bounding box center [336, 288] width 168 height 9
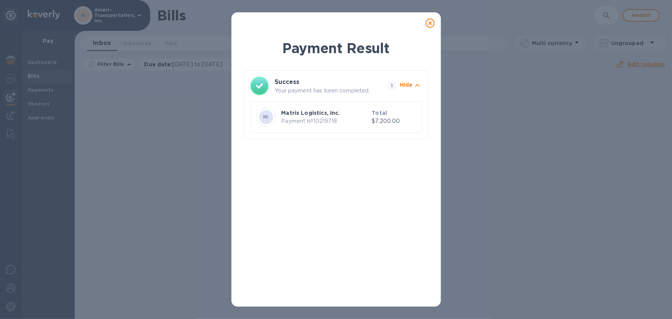
click at [307, 122] on p "Payment № 10219718" at bounding box center [325, 121] width 87 height 8
